Goal: Task Accomplishment & Management: Complete application form

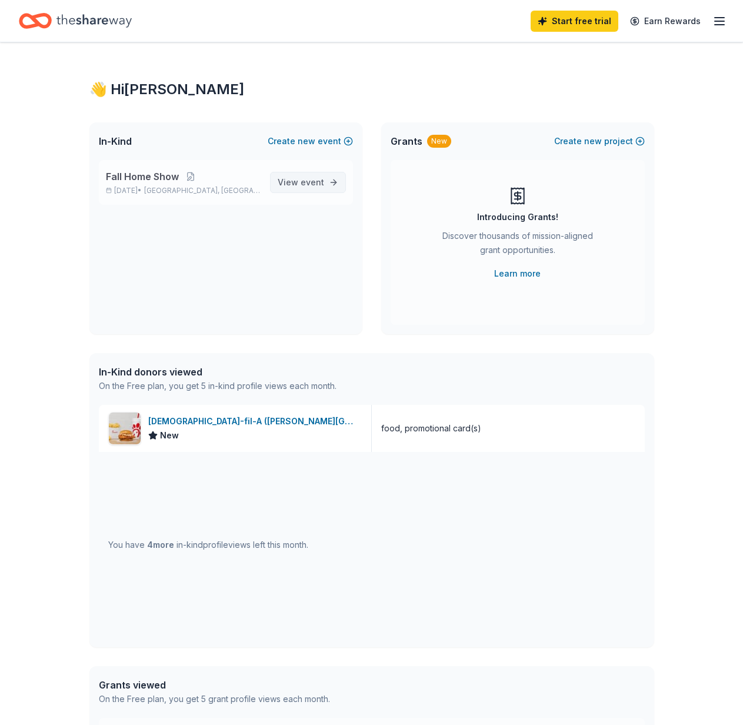
click at [317, 172] on link "View event" at bounding box center [308, 182] width 76 height 21
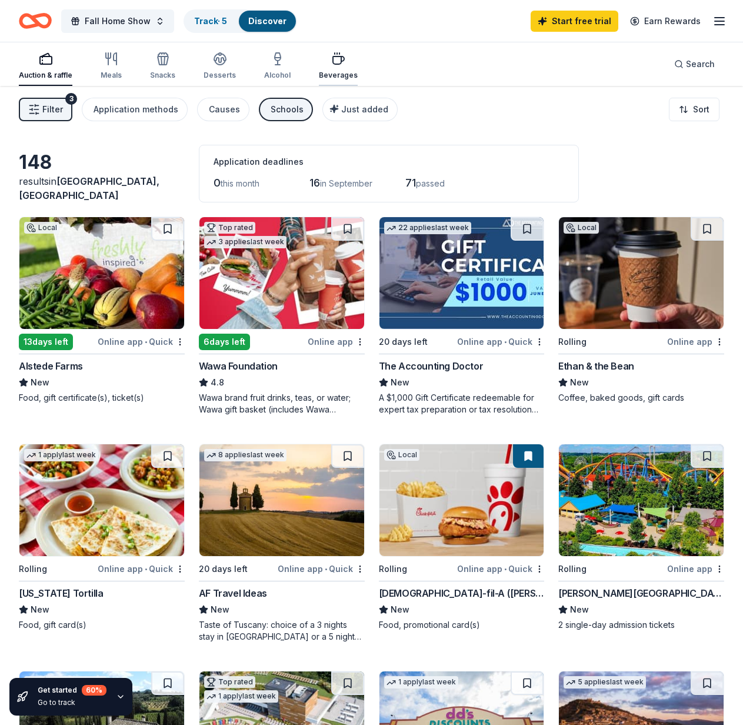
click at [331, 65] on icon "button" at bounding box center [338, 59] width 14 height 14
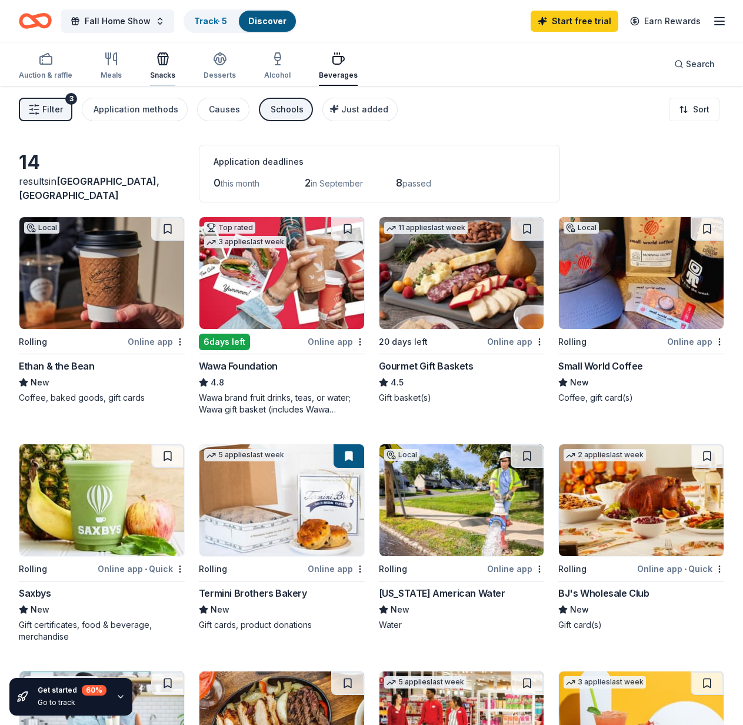
click at [156, 59] on icon "button" at bounding box center [163, 59] width 14 height 14
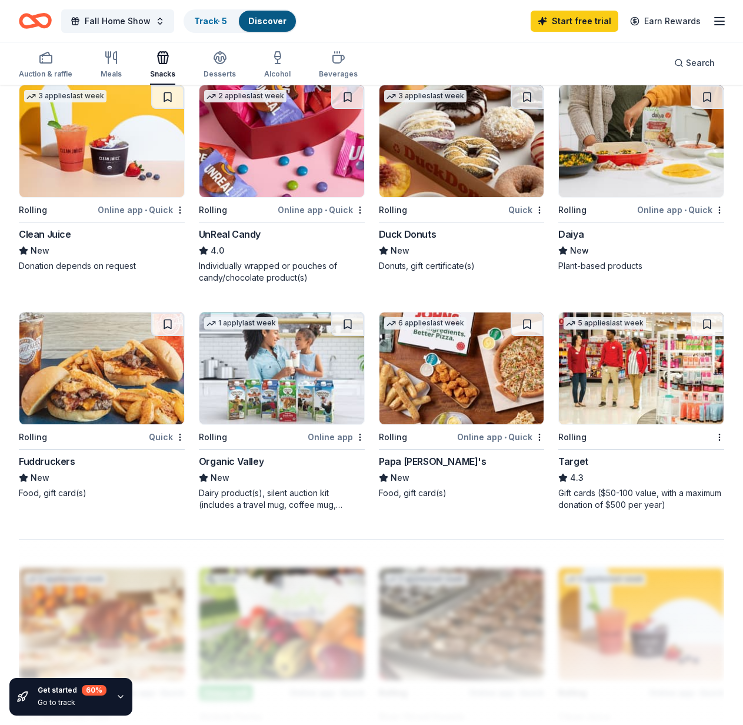
scroll to position [765, 0]
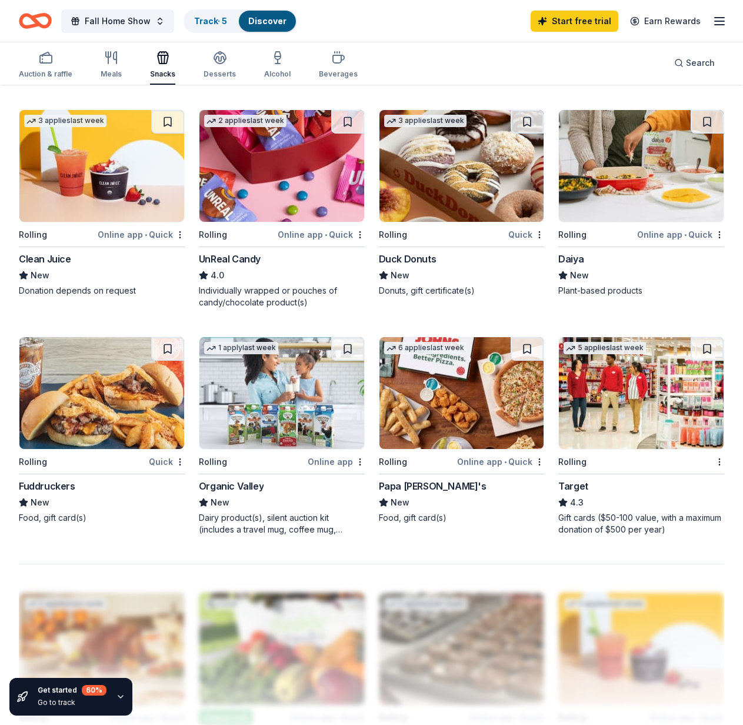
click at [414, 262] on div "Duck Donuts" at bounding box center [408, 259] width 58 height 14
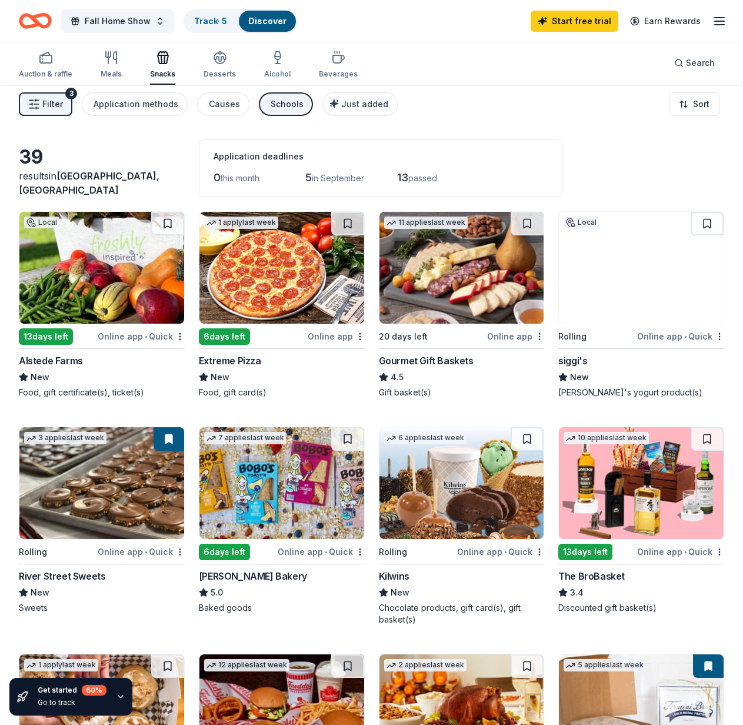
scroll to position [0, 0]
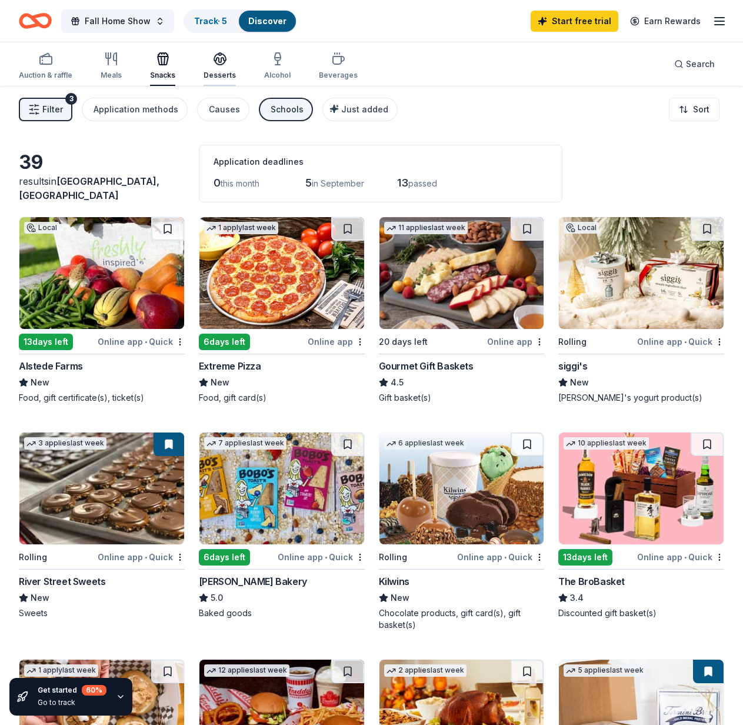
click at [208, 63] on div "button" at bounding box center [220, 59] width 32 height 14
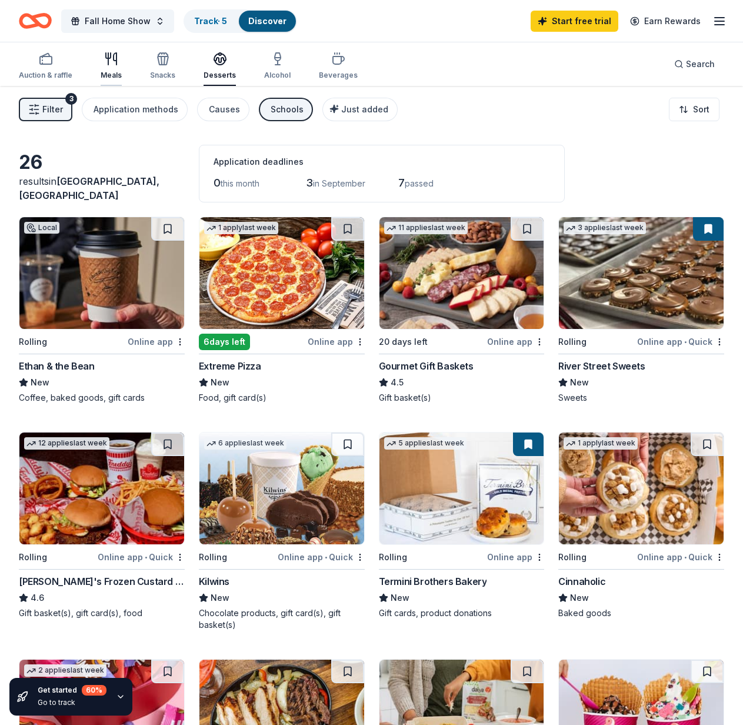
click at [115, 54] on icon "button" at bounding box center [115, 59] width 3 height 12
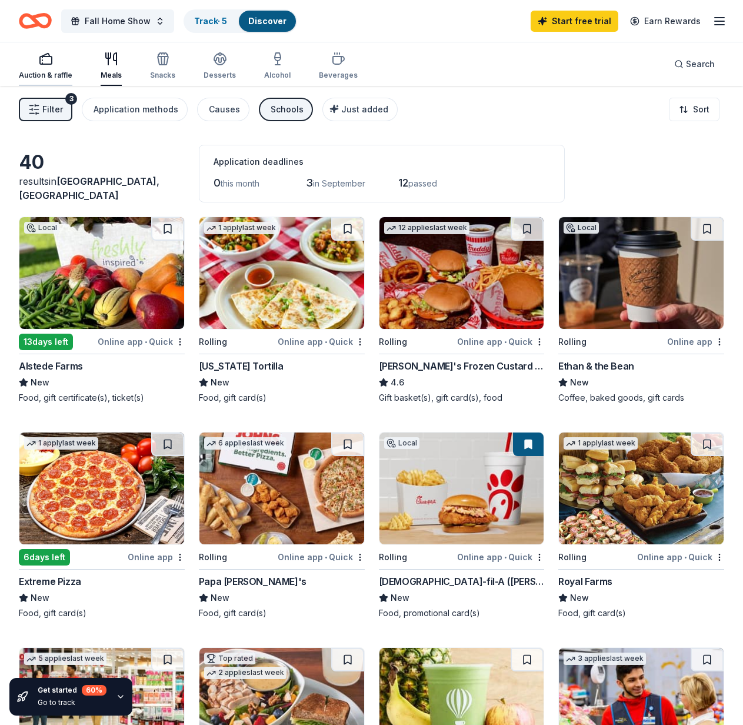
click at [31, 62] on div "button" at bounding box center [46, 59] width 54 height 14
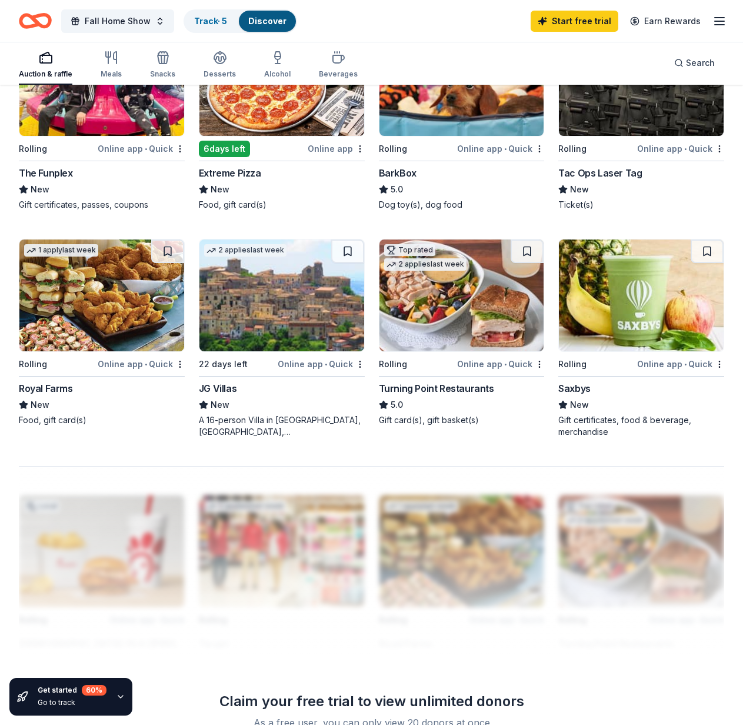
scroll to position [883, 0]
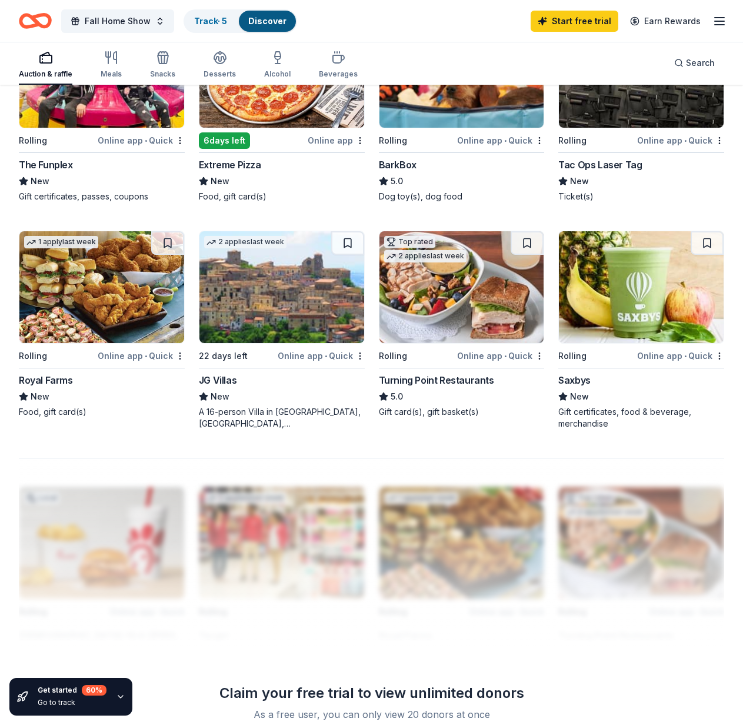
click at [282, 424] on div "A 16-person Villa in [GEOGRAPHIC_DATA], [GEOGRAPHIC_DATA], [GEOGRAPHIC_DATA] fo…" at bounding box center [282, 418] width 166 height 24
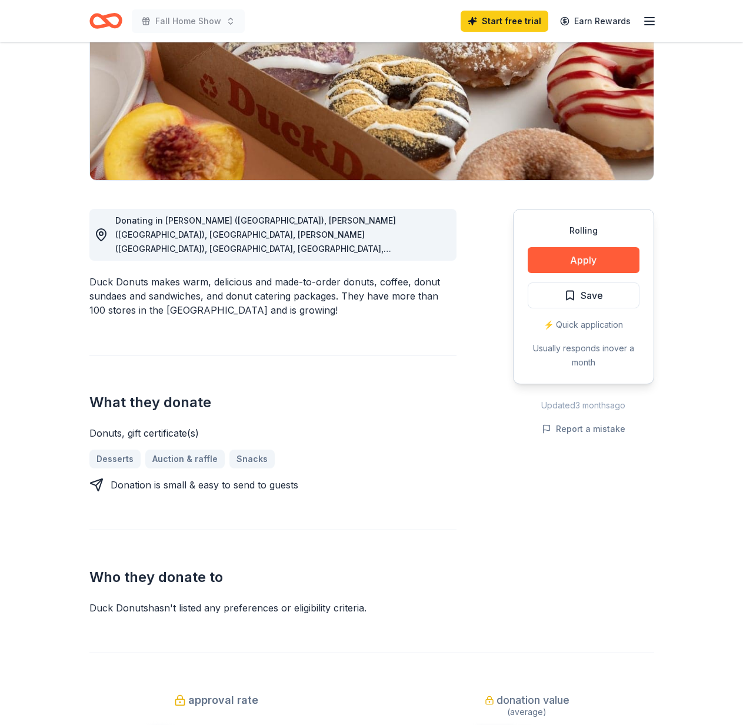
scroll to position [177, 0]
click at [588, 261] on button "Apply" at bounding box center [584, 261] width 112 height 26
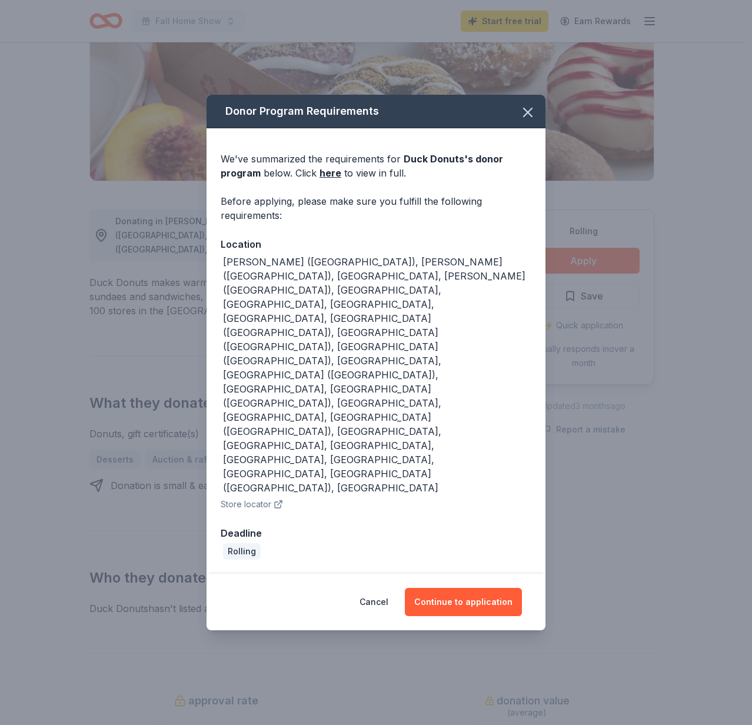
click at [407, 375] on div "Rogers (AR), Chandler (AZ), CA, Johnston (CO), FL, GA, ID, IL, Leawood (KS), Je…" at bounding box center [377, 375] width 308 height 240
click at [467, 588] on button "Continue to application" at bounding box center [463, 602] width 117 height 28
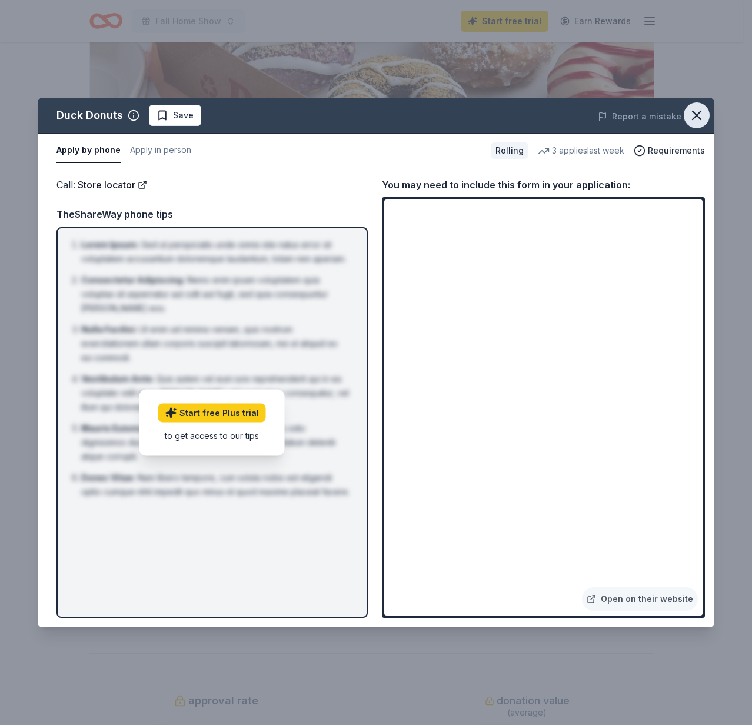
click at [694, 108] on icon "button" at bounding box center [697, 115] width 16 height 16
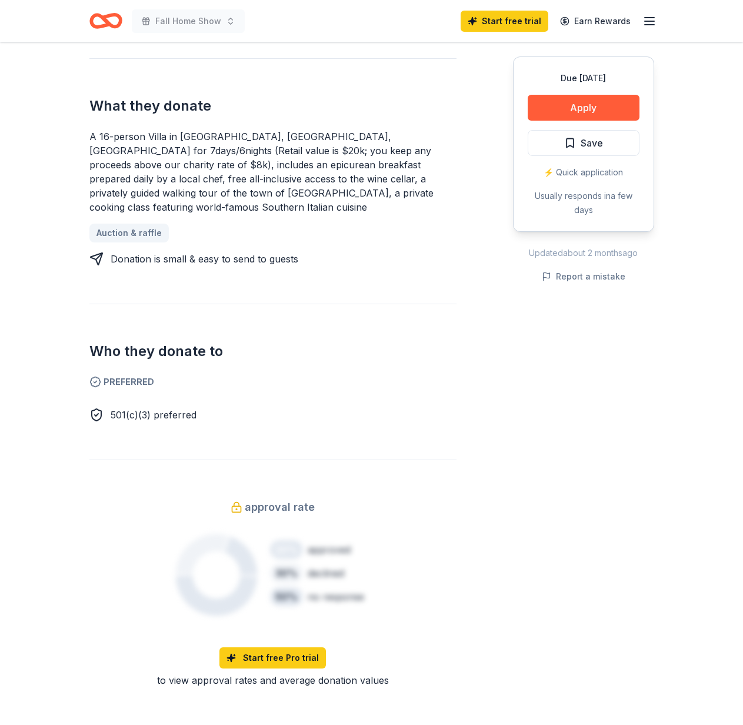
scroll to position [177, 0]
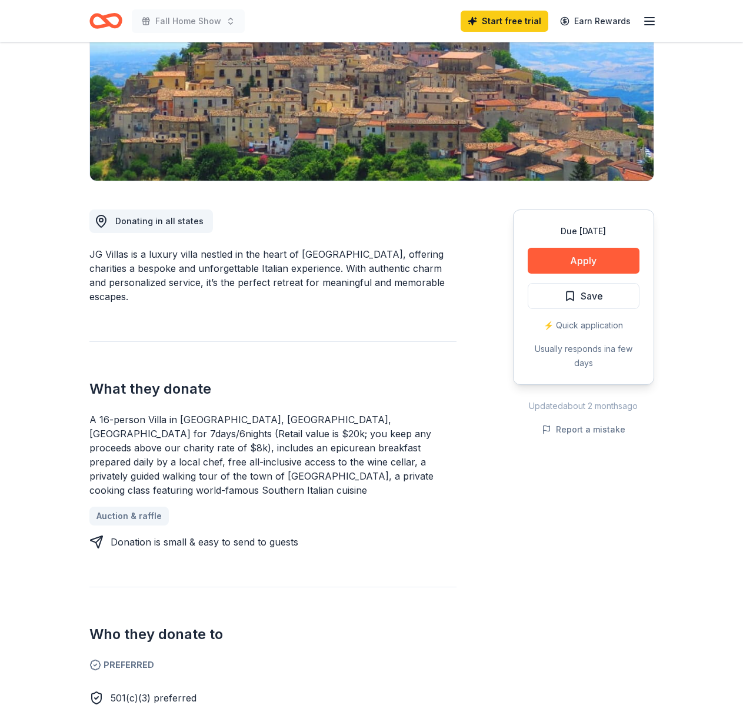
drag, startPoint x: 388, startPoint y: 474, endPoint x: 395, endPoint y: 394, distance: 79.8
click at [395, 394] on div "What they donate A 16-person Villa in Altomonte, Calabria, Italy for 7days/6nig…" at bounding box center [272, 445] width 367 height 208
drag, startPoint x: 367, startPoint y: 400, endPoint x: 387, endPoint y: 470, distance: 72.8
click at [387, 470] on div "What they donate A 16-person Villa in Altomonte, Calabria, Italy for 7days/6nig…" at bounding box center [272, 445] width 367 height 208
click at [382, 460] on div "A 16-person Villa in [GEOGRAPHIC_DATA], [GEOGRAPHIC_DATA], [GEOGRAPHIC_DATA] fo…" at bounding box center [272, 455] width 367 height 85
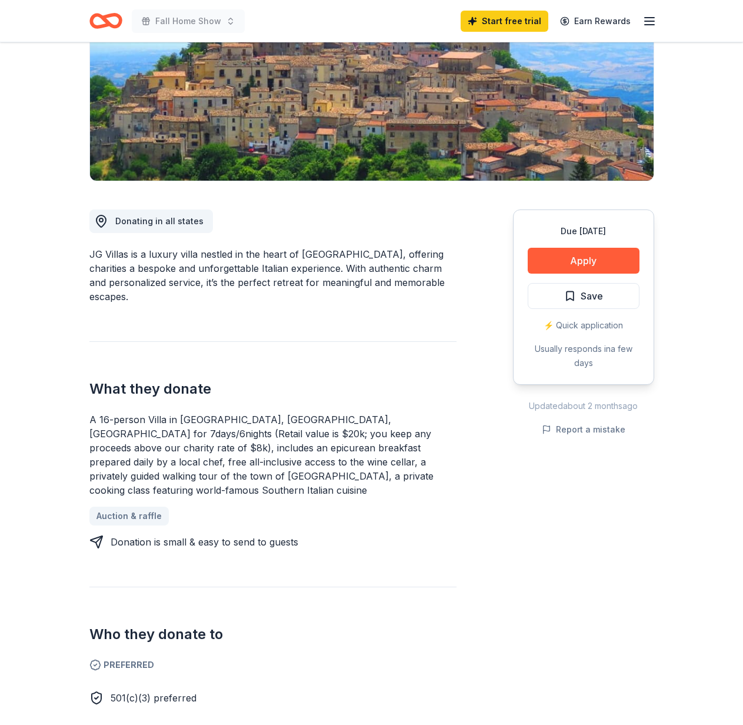
drag, startPoint x: 382, startPoint y: 460, endPoint x: 375, endPoint y: 460, distance: 7.1
click at [381, 462] on div "A 16-person Villa in [GEOGRAPHIC_DATA], [GEOGRAPHIC_DATA], [GEOGRAPHIC_DATA] fo…" at bounding box center [272, 455] width 367 height 85
click at [362, 457] on div "A 16-person Villa in [GEOGRAPHIC_DATA], [GEOGRAPHIC_DATA], [GEOGRAPHIC_DATA] fo…" at bounding box center [272, 455] width 367 height 85
click at [360, 457] on div "A 16-person Villa in [GEOGRAPHIC_DATA], [GEOGRAPHIC_DATA], [GEOGRAPHIC_DATA] fo…" at bounding box center [272, 455] width 367 height 85
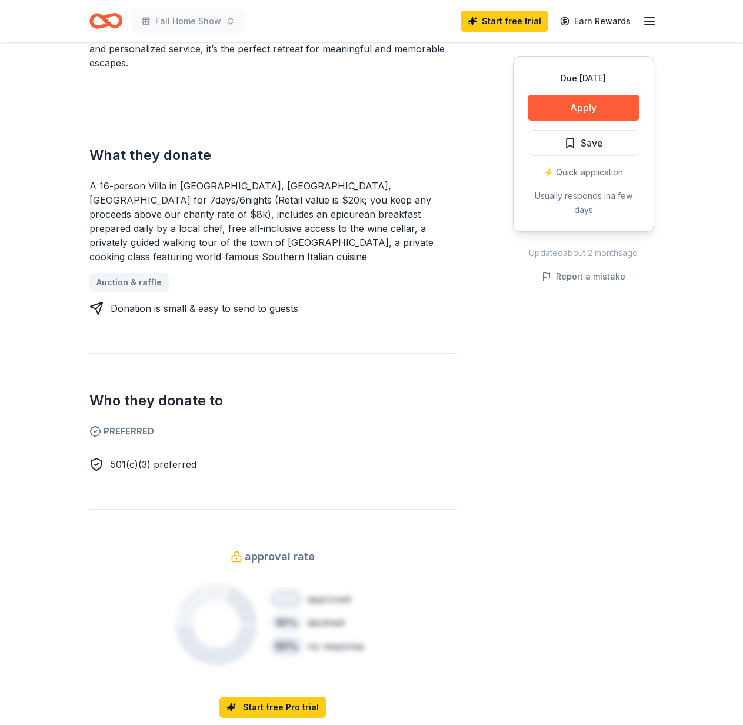
scroll to position [412, 0]
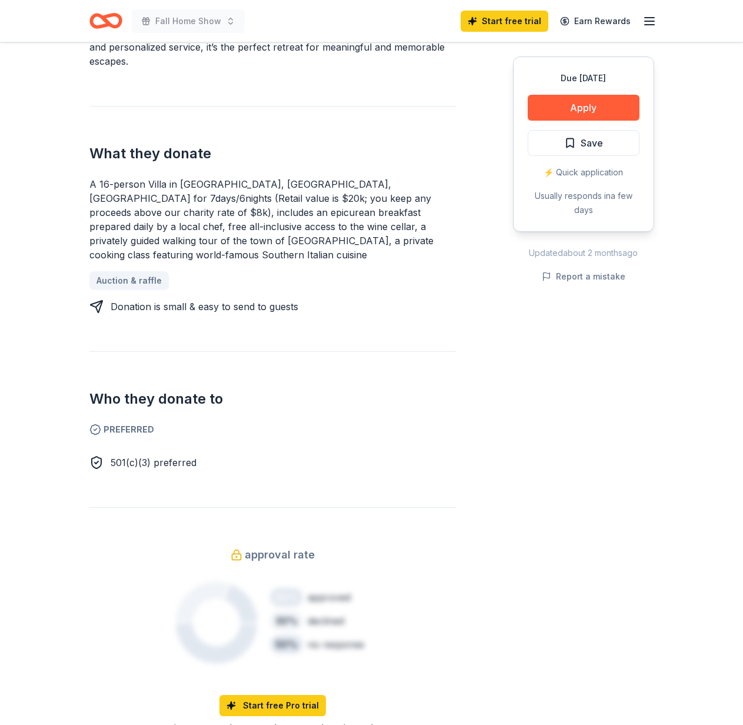
drag, startPoint x: 317, startPoint y: 282, endPoint x: 332, endPoint y: 265, distance: 22.5
click at [332, 265] on div "A 16-person Villa in Altomonte, Calabria, Italy for 7days/6nights (Retail value…" at bounding box center [272, 245] width 367 height 137
drag, startPoint x: 323, startPoint y: 290, endPoint x: 322, endPoint y: 298, distance: 7.7
click at [322, 298] on div "A 16-person Villa in Altomonte, Calabria, Italy for 7days/6nights (Retail value…" at bounding box center [272, 245] width 367 height 137
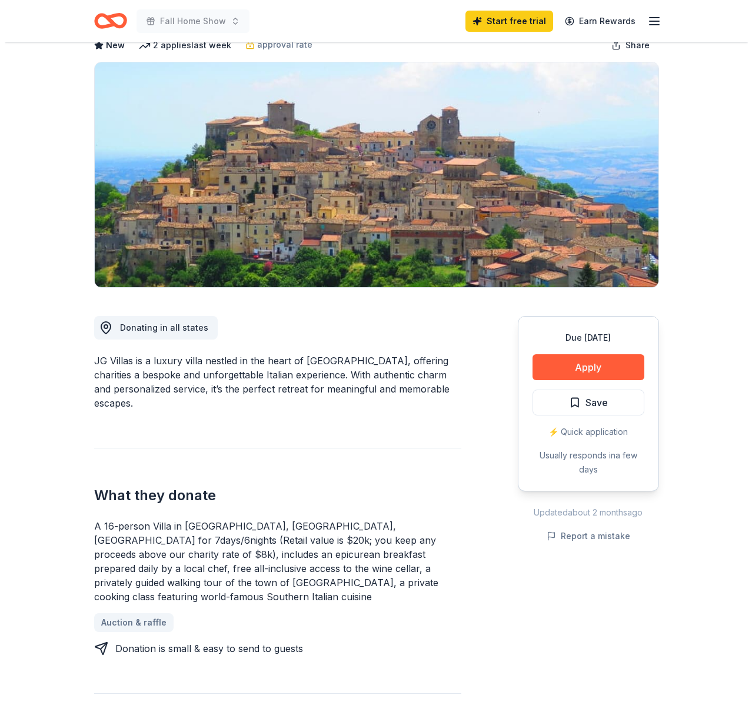
scroll to position [59, 0]
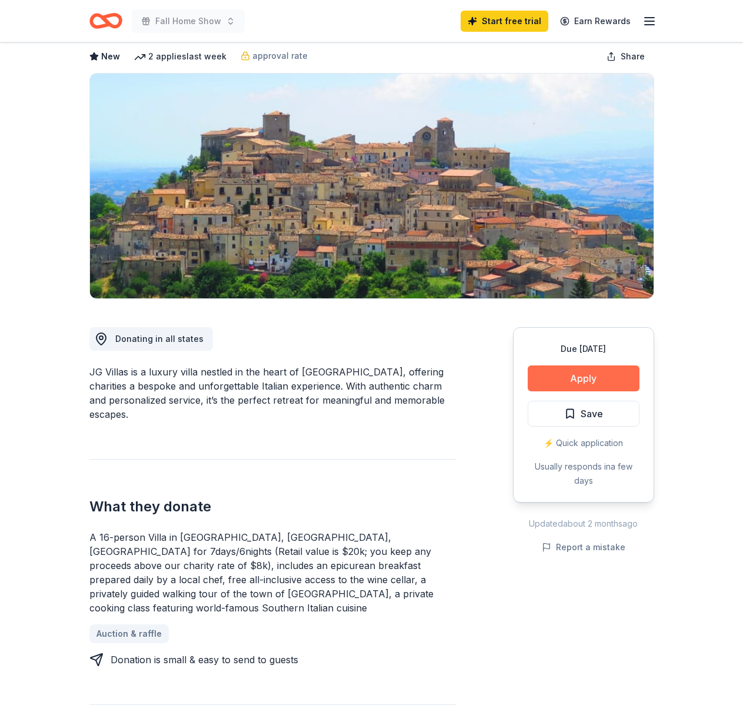
click at [557, 371] on button "Apply" at bounding box center [584, 378] width 112 height 26
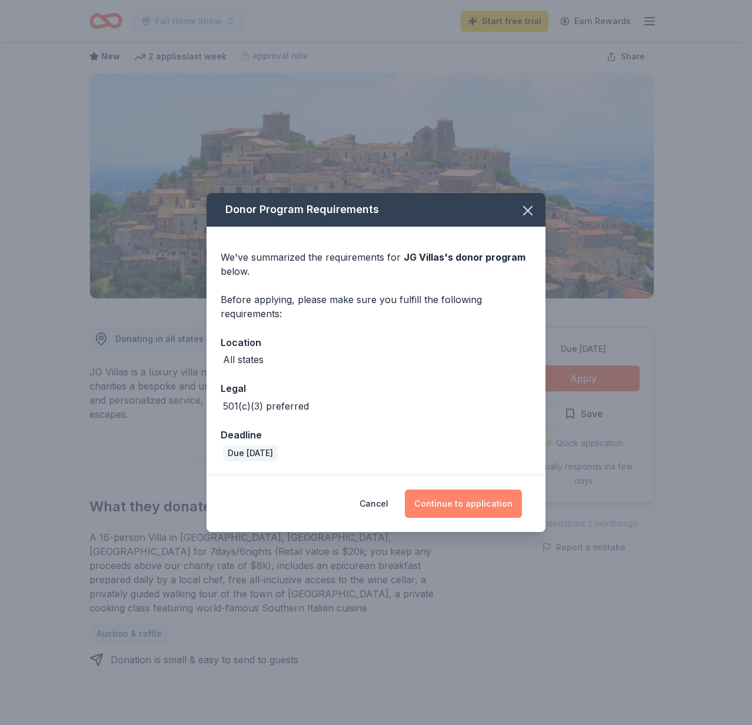
click at [447, 500] on button "Continue to application" at bounding box center [463, 504] width 117 height 28
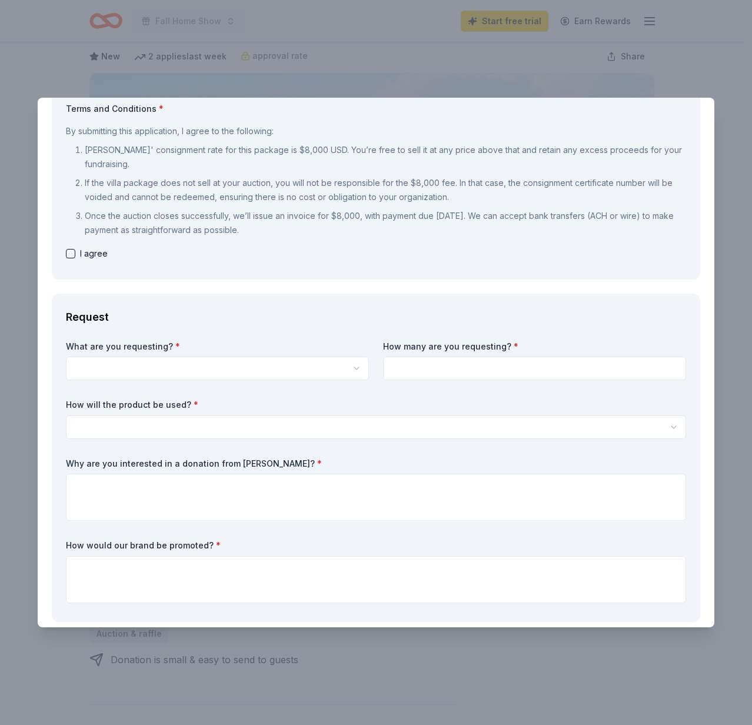
scroll to position [0, 0]
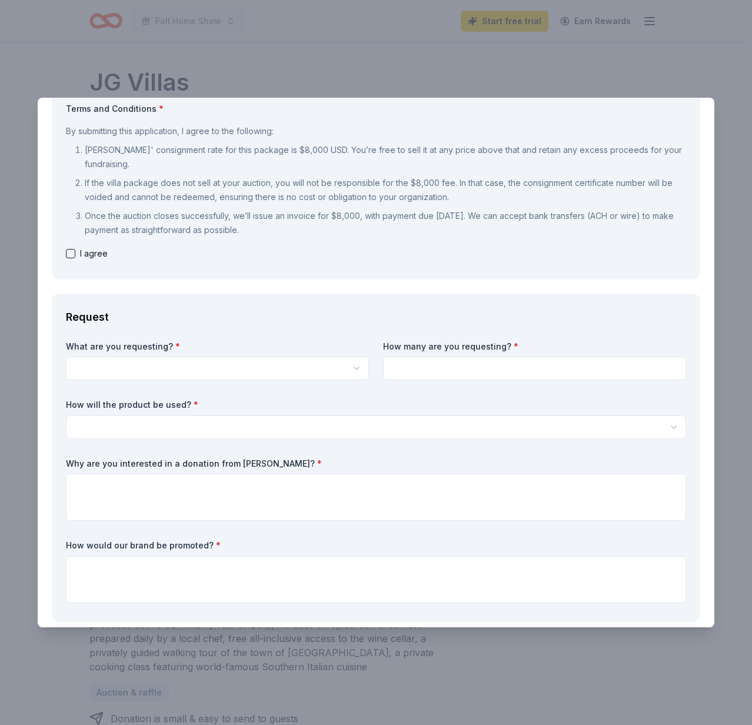
click at [246, 370] on html "Fall Home Show Start free trial Earn Rewards Due in 22 days Share JG Villas New…" at bounding box center [376, 362] width 752 height 725
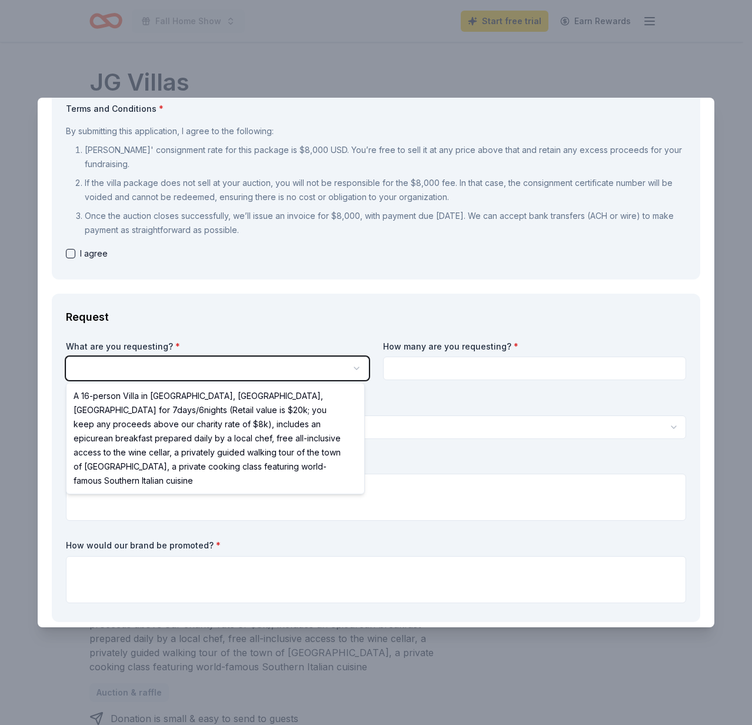
click at [294, 318] on html "Fall Home Show Start free trial Earn Rewards Due in 22 days Share JG Villas New…" at bounding box center [376, 362] width 752 height 725
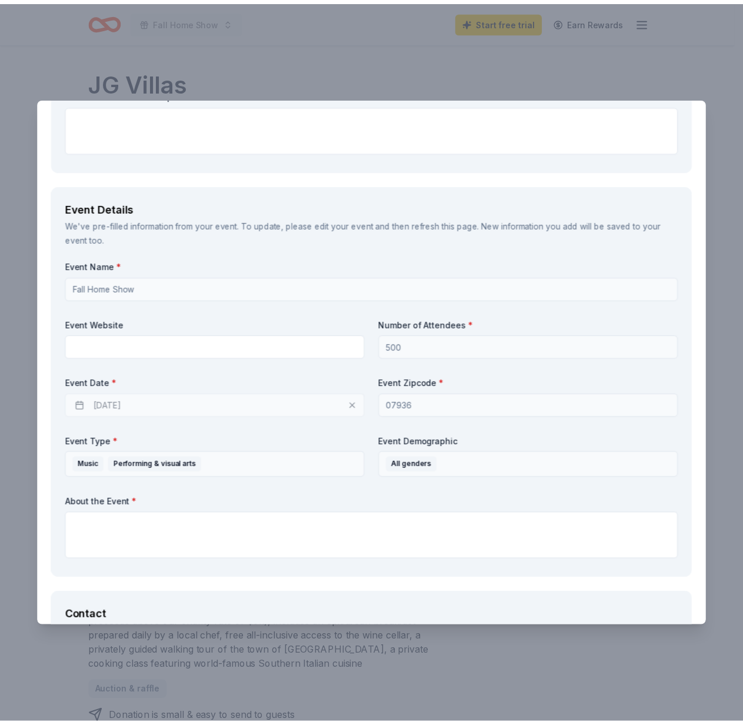
scroll to position [706, 0]
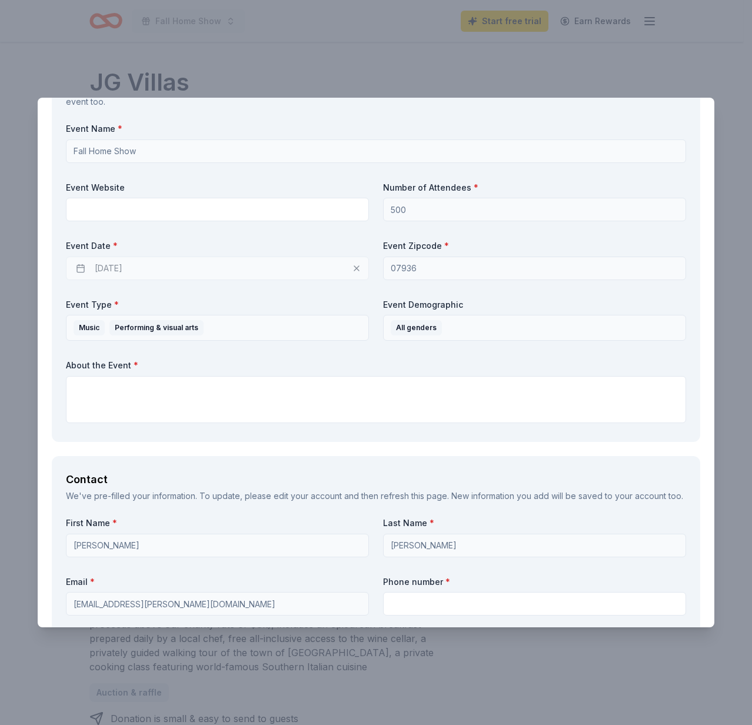
click at [689, 77] on div "JG Villas Save Report a mistake Due in 22 days 2 applies last week Requirements…" at bounding box center [376, 362] width 752 height 725
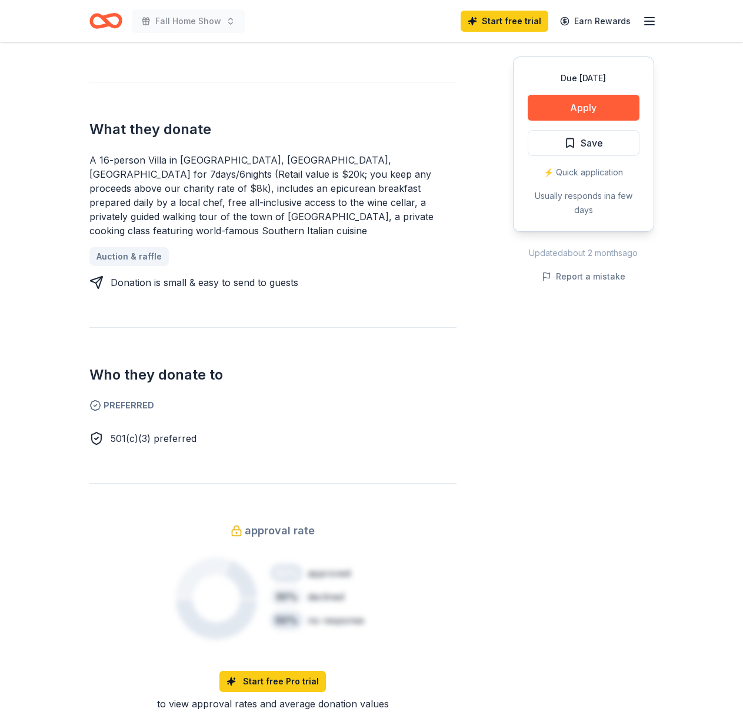
scroll to position [471, 0]
